Goal: Information Seeking & Learning: Learn about a topic

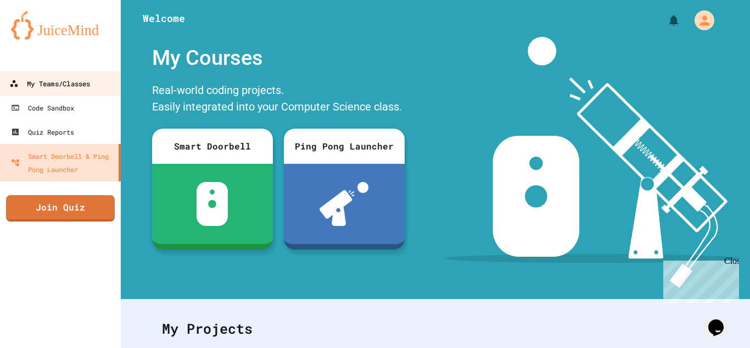
click at [52, 78] on div "My Teams/Classes" at bounding box center [49, 84] width 81 height 14
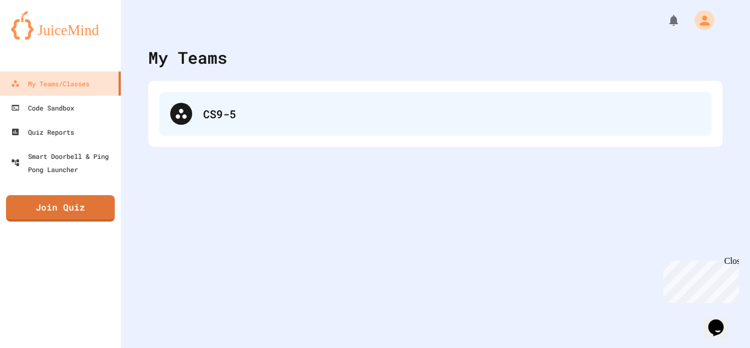
click at [275, 107] on div "CS9-5" at bounding box center [451, 113] width 497 height 16
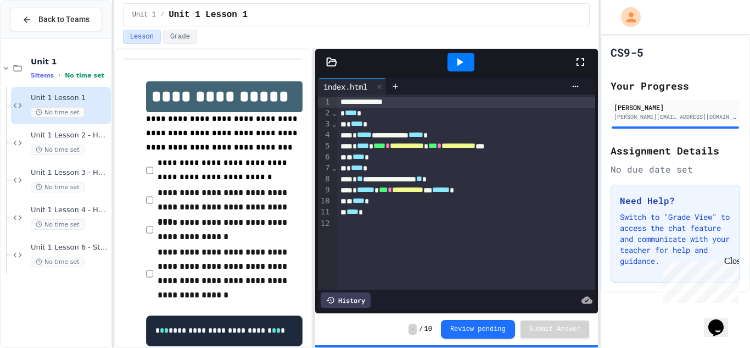
click at [456, 63] on icon at bounding box center [459, 61] width 13 height 13
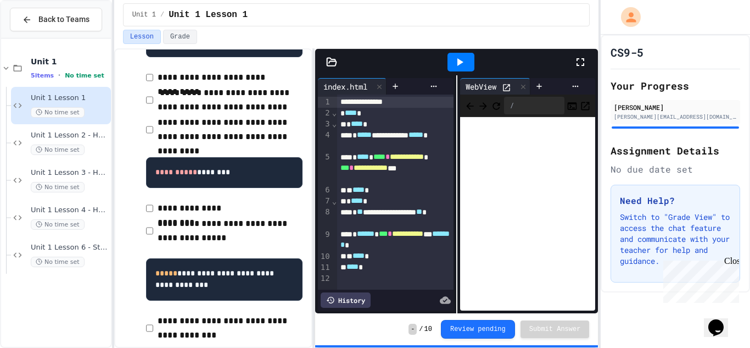
scroll to position [332, 0]
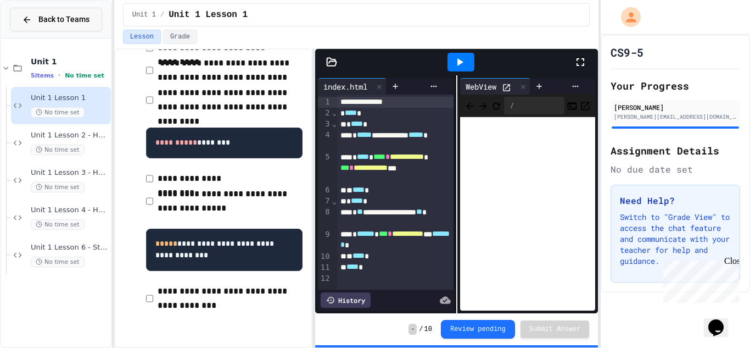
click at [37, 23] on div "Back to Teams" at bounding box center [56, 20] width 68 height 12
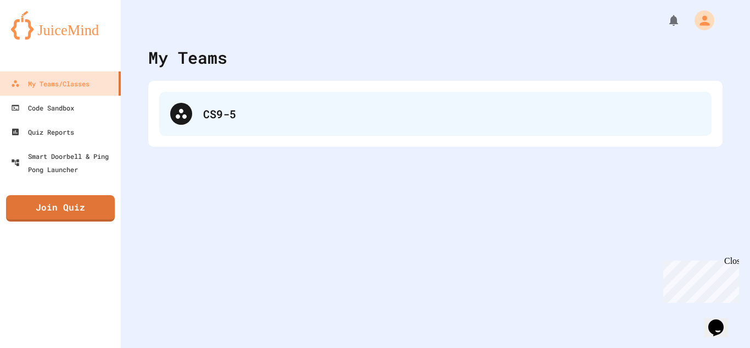
click at [314, 116] on div "CS9-5" at bounding box center [451, 113] width 497 height 16
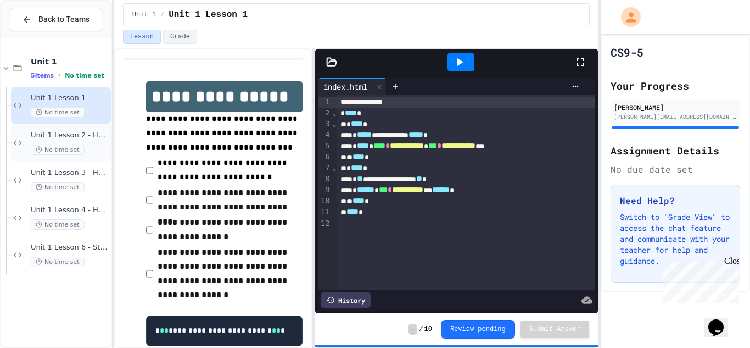
click at [81, 133] on span "Unit 1 Lesson 2 - HTML Doc Setup" at bounding box center [70, 135] width 78 height 9
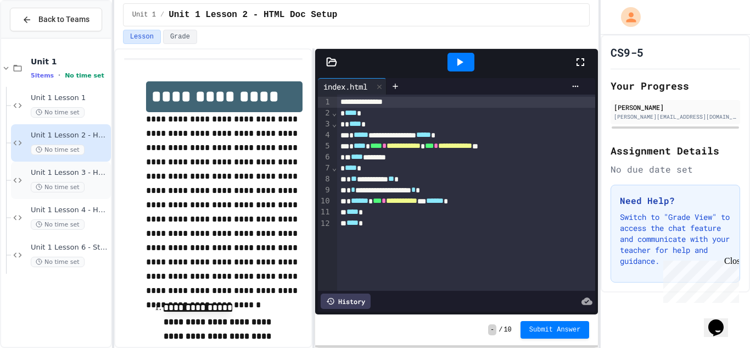
click at [74, 171] on span "Unit 1 Lesson 3 - Headers and Paragraph tags" at bounding box center [70, 172] width 78 height 9
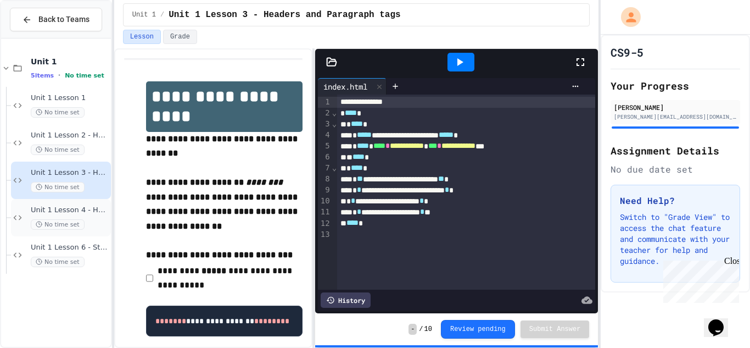
click at [94, 205] on span "Unit 1 Lesson 4 - Headlines Lab" at bounding box center [70, 209] width 78 height 9
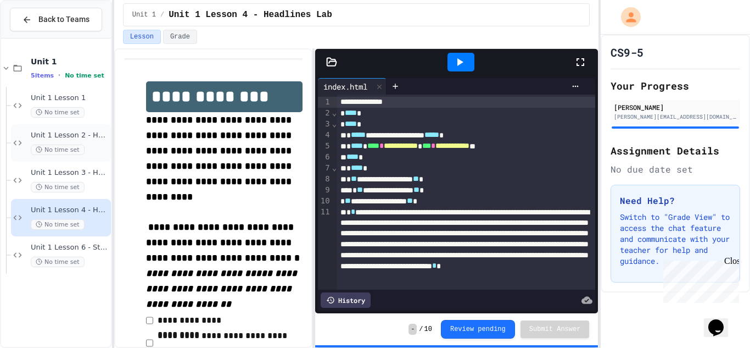
click at [100, 143] on div "Unit 1 Lesson 2 - HTML Doc Setup No time set" at bounding box center [70, 143] width 78 height 24
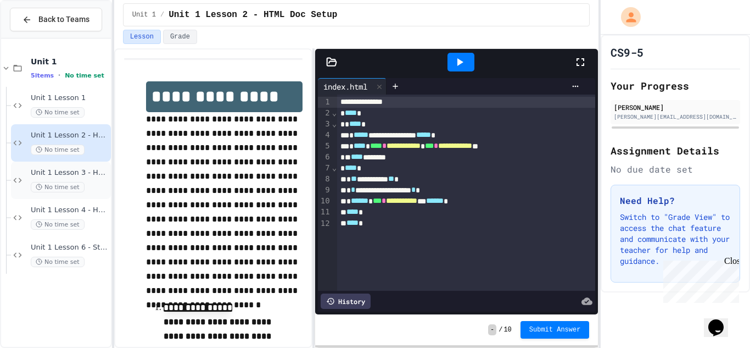
click at [93, 180] on div "Unit 1 Lesson 3 - Headers and Paragraph tags No time set" at bounding box center [70, 180] width 78 height 24
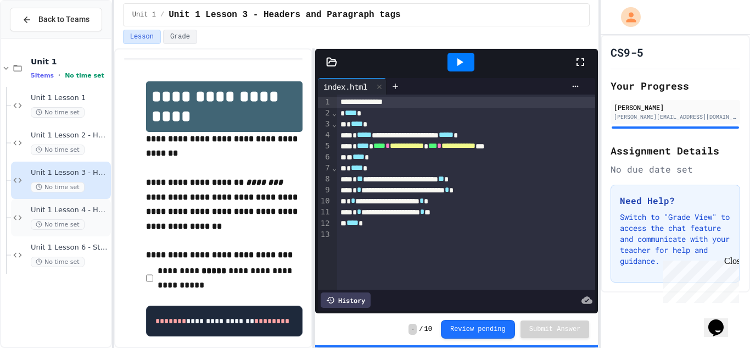
click at [90, 220] on div "No time set" at bounding box center [70, 224] width 78 height 10
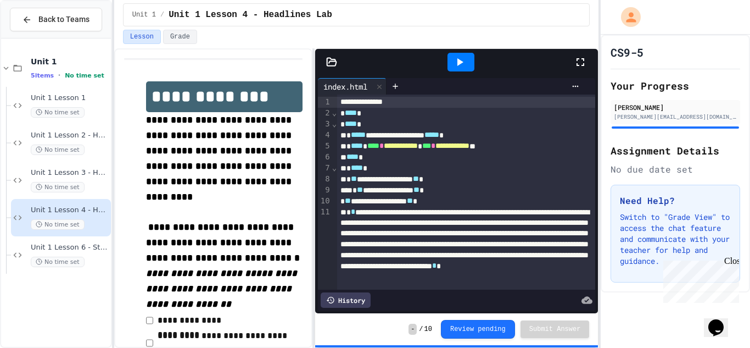
click at [462, 68] on icon at bounding box center [459, 61] width 13 height 13
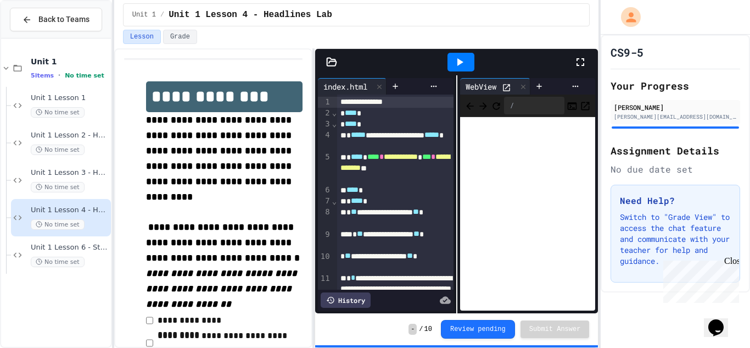
click at [508, 90] on icon at bounding box center [506, 87] width 9 height 9
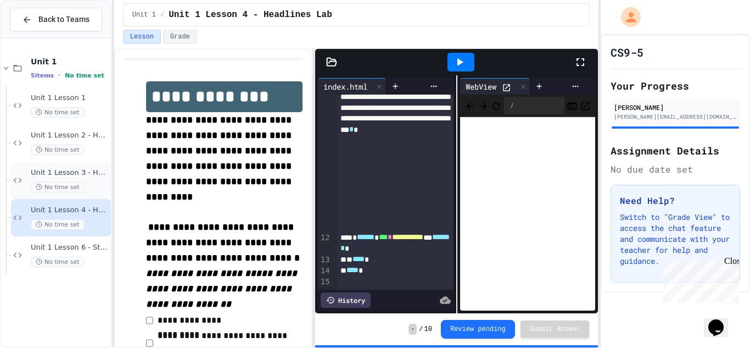
click at [91, 170] on span "Unit 1 Lesson 3 - Headers and Paragraph tags" at bounding box center [70, 172] width 78 height 9
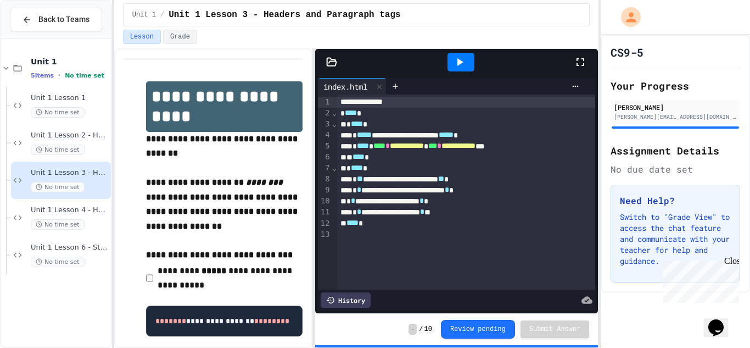
click at [471, 211] on div "**********" at bounding box center [466, 211] width 259 height 11
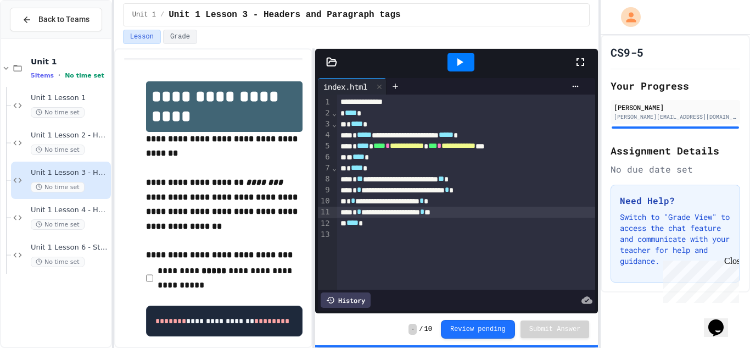
click at [471, 211] on div "**********" at bounding box center [466, 211] width 259 height 11
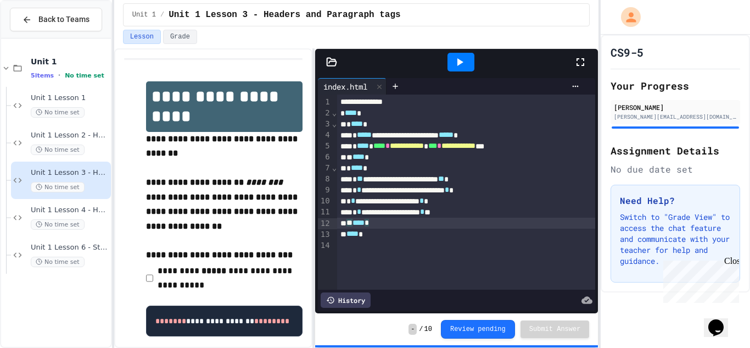
click at [483, 239] on div at bounding box center [466, 244] width 259 height 11
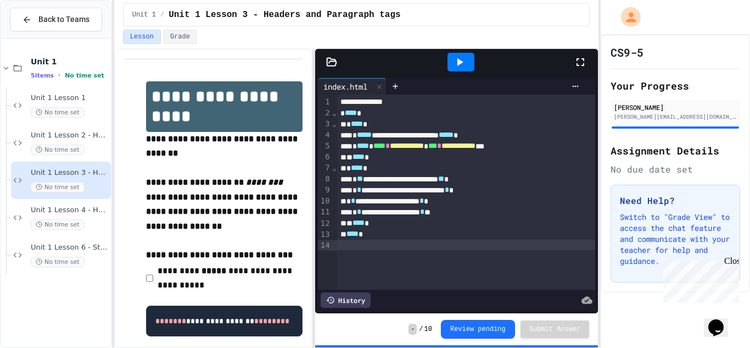
click at [583, 66] on icon at bounding box center [580, 61] width 13 height 13
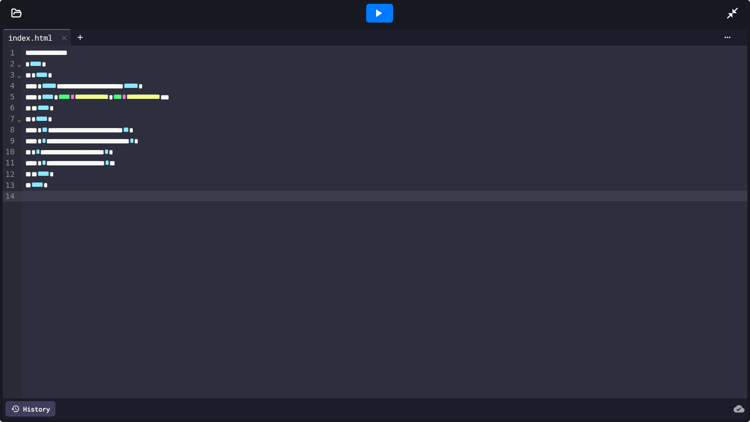
click at [729, 10] on icon at bounding box center [732, 13] width 13 height 13
